Goal: Check status: Check status

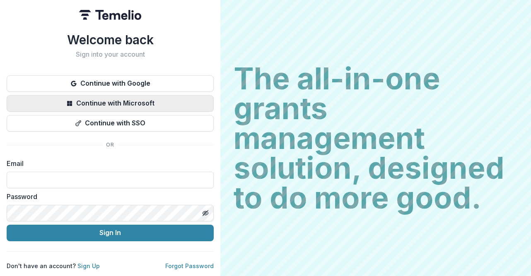
click at [87, 98] on button "Continue with Microsoft" at bounding box center [110, 103] width 207 height 17
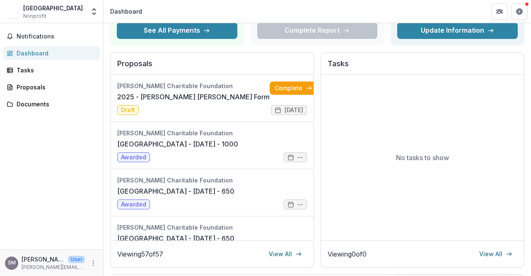
scroll to position [83, 0]
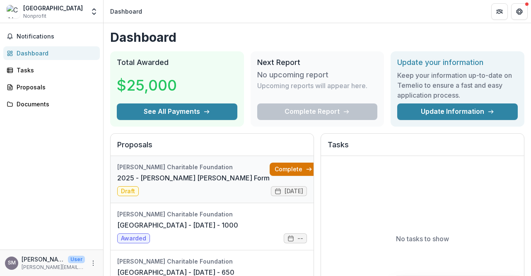
click at [273, 168] on link "Complete" at bounding box center [294, 169] width 48 height 13
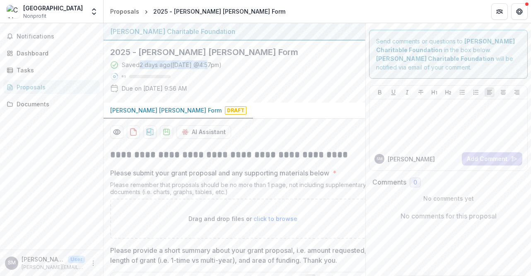
drag, startPoint x: 139, startPoint y: 68, endPoint x: 239, endPoint y: 74, distance: 99.6
click at [239, 74] on div "Saved [DATE] ( [DATE] 4:57pm ) 0 % Due on [DATE] 9:56 AM" at bounding box center [227, 78] width 235 height 36
drag, startPoint x: 161, startPoint y: 67, endPoint x: 152, endPoint y: 68, distance: 8.4
click at [157, 68] on div "Saved [DATE] ( [DATE] 4:57pm )" at bounding box center [172, 64] width 100 height 9
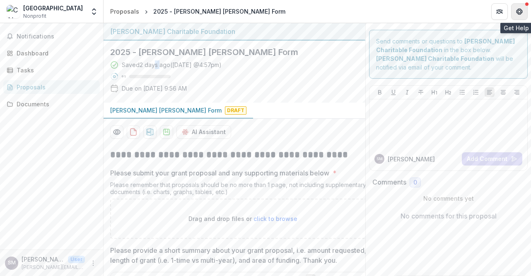
click at [523, 9] on button "Get Help" at bounding box center [519, 11] width 17 height 17
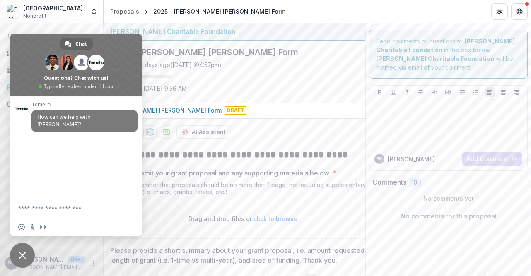
click at [271, 93] on div "Saved [DATE] ( [DATE] 4:57pm ) 0 % Due on [DATE] 9:56 AM" at bounding box center [227, 78] width 235 height 36
click at [68, 23] on div "Notifications Dashboard Tasks Proposals Documents" at bounding box center [51, 136] width 103 height 227
click at [89, 251] on div "SM [PERSON_NAME] User [PERSON_NAME][EMAIL_ADDRESS][PERSON_NAME][DOMAIN_NAME]" at bounding box center [51, 263] width 103 height 27
click at [22, 255] on span "Close chat" at bounding box center [22, 255] width 7 height 7
